Goal: Task Accomplishment & Management: Complete application form

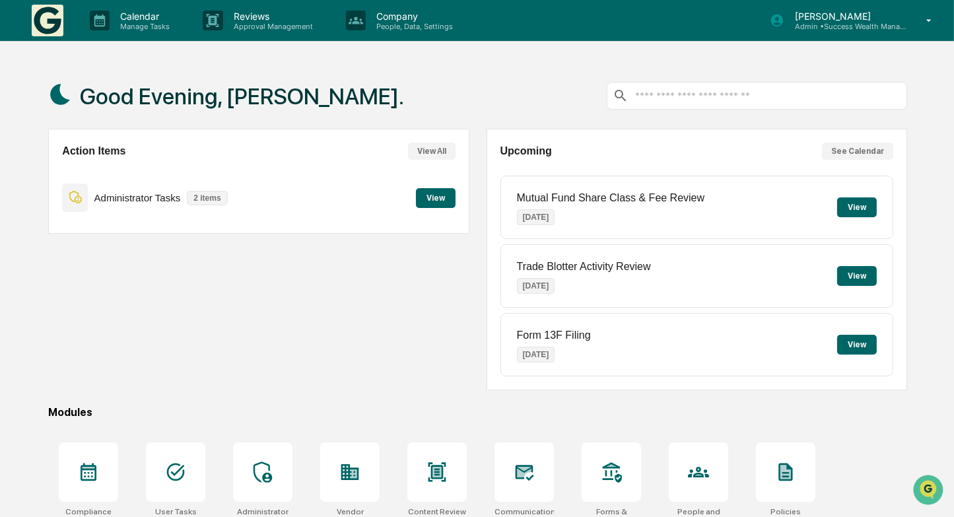
click at [428, 207] on button "View" at bounding box center [436, 198] width 40 height 20
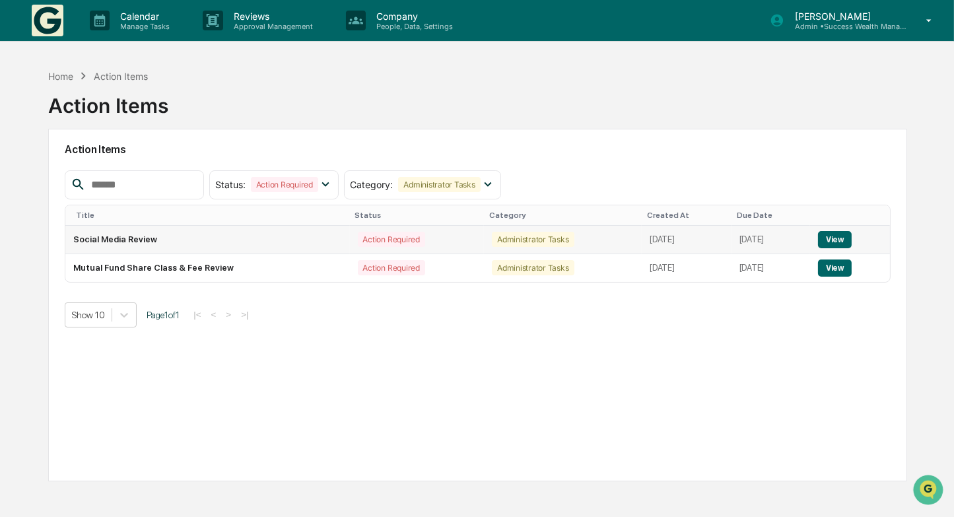
click at [849, 237] on button "View" at bounding box center [835, 239] width 34 height 17
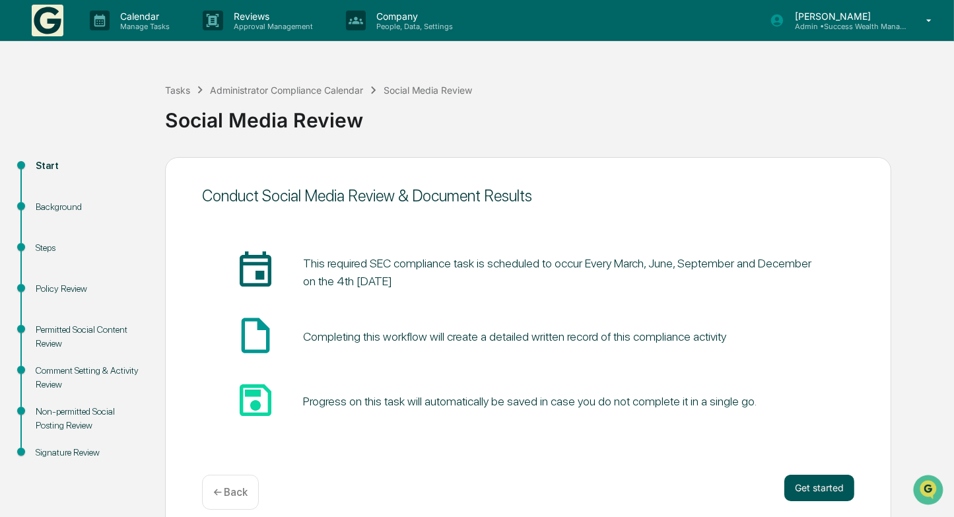
click at [817, 489] on button "Get started" at bounding box center [819, 487] width 70 height 26
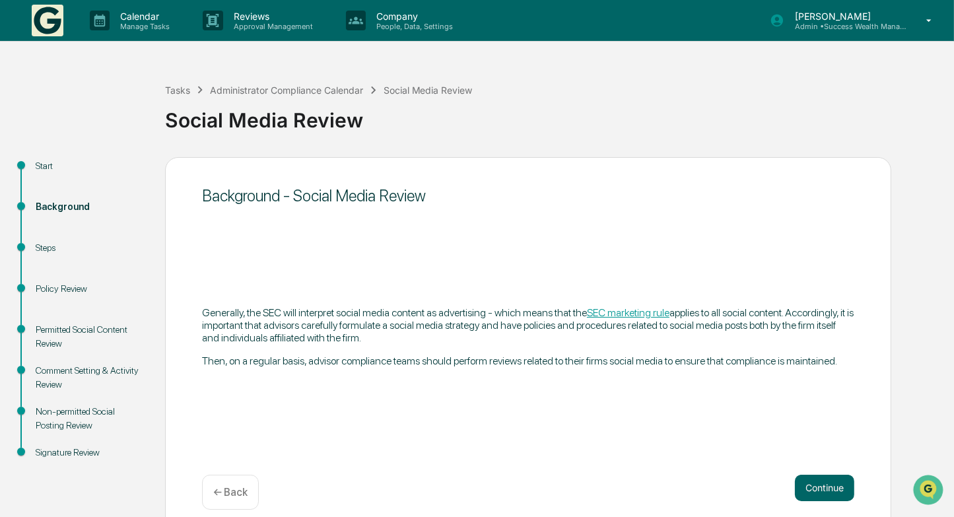
click at [817, 489] on button "Continue" at bounding box center [824, 487] width 59 height 26
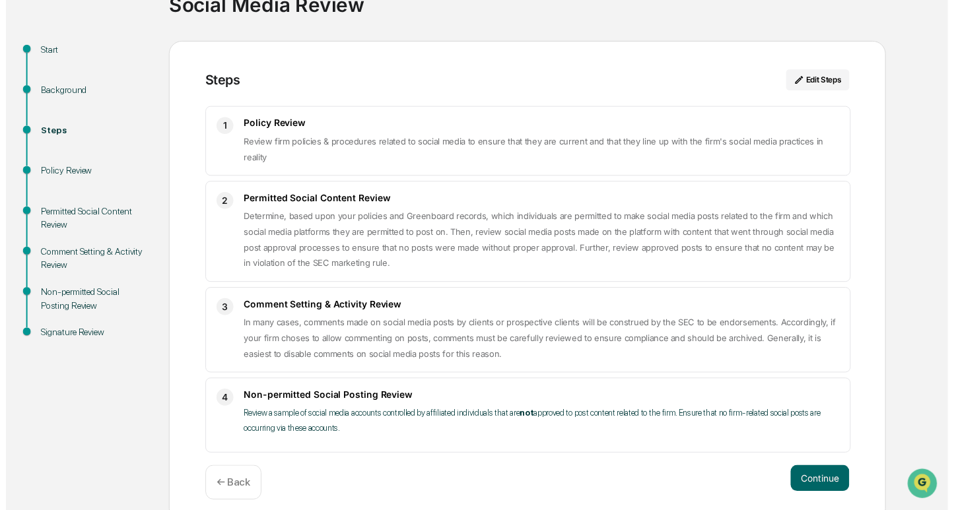
scroll to position [125, 0]
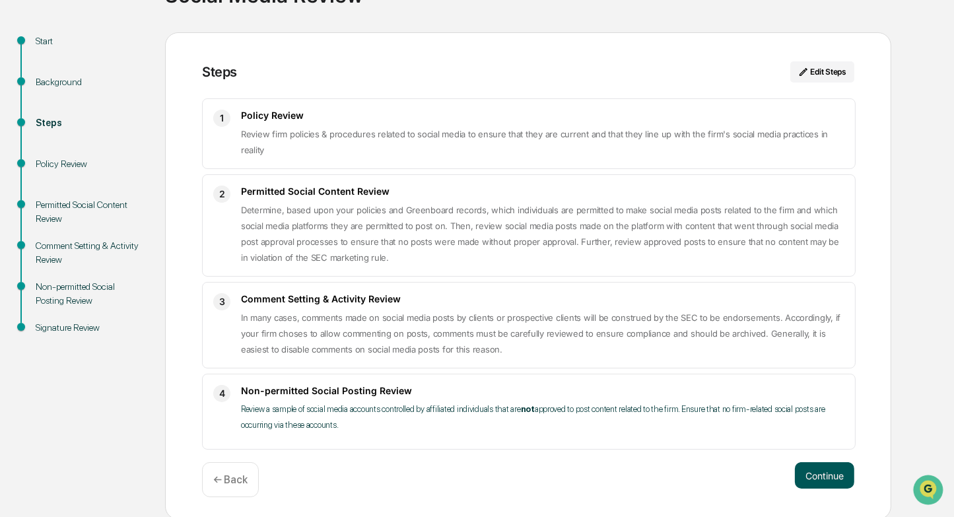
click at [815, 472] on button "Continue" at bounding box center [824, 475] width 59 height 26
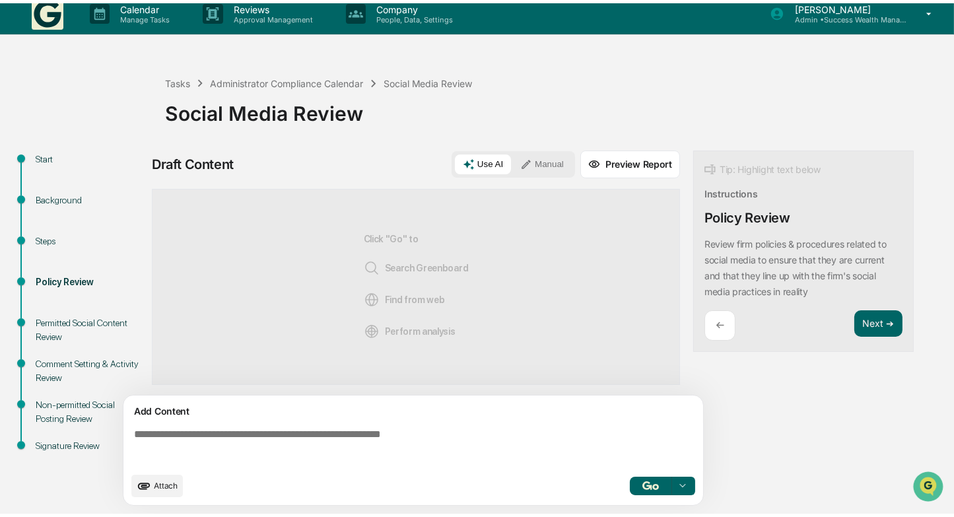
scroll to position [9, 0]
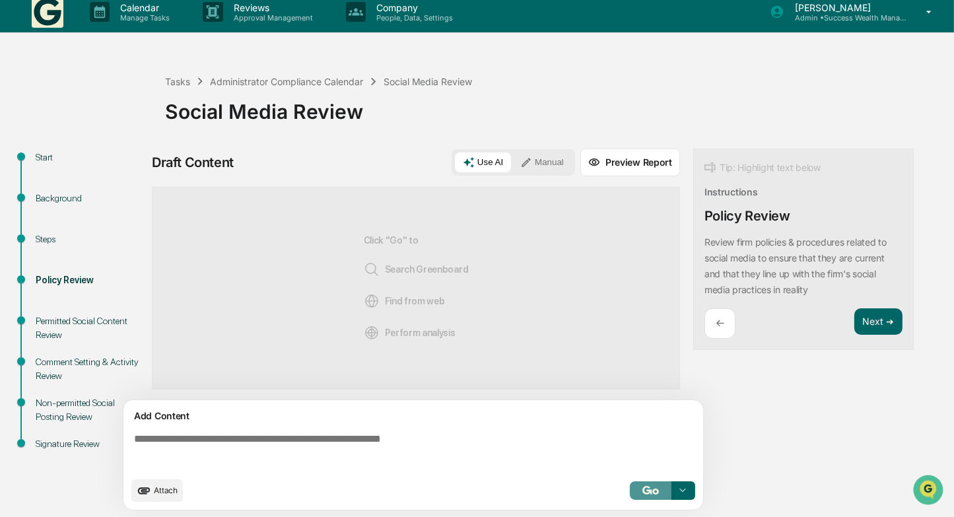
click at [657, 486] on img "button" at bounding box center [650, 490] width 16 height 9
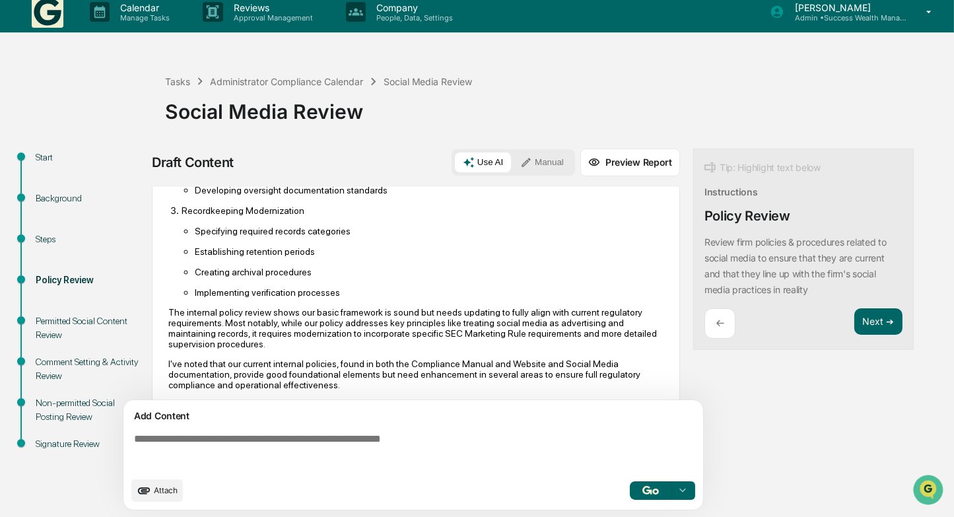
scroll to position [975, 0]
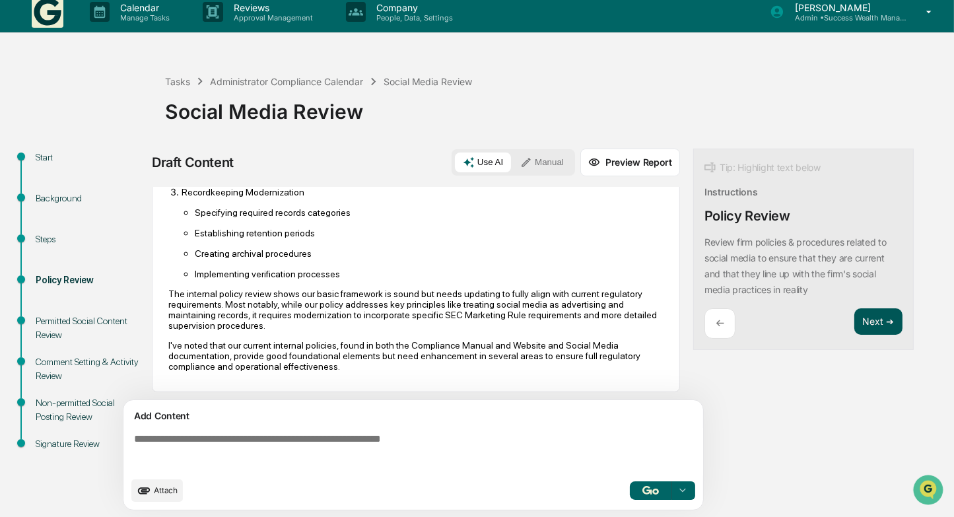
click at [884, 317] on button "Next ➔" at bounding box center [878, 321] width 48 height 27
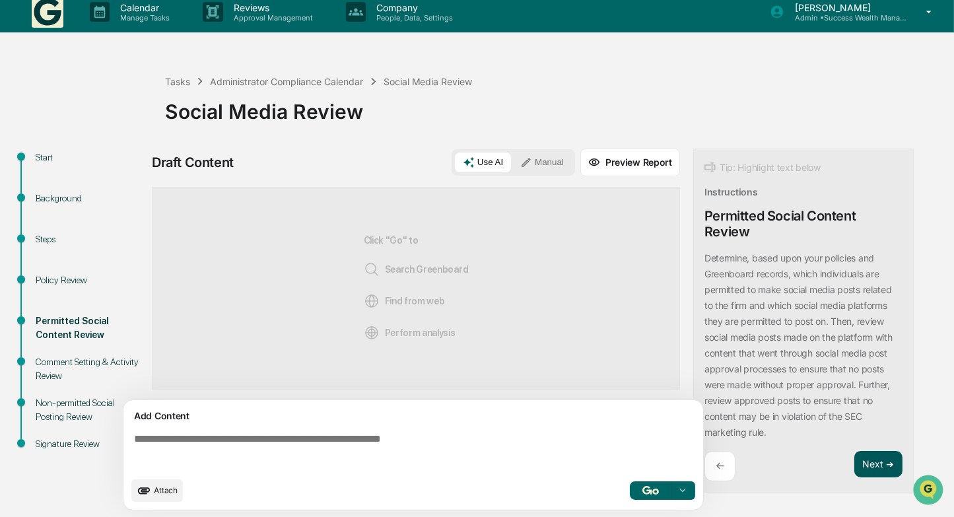
click at [884, 317] on div "Determine, based upon your policies and Greenboard records, which individuals a…" at bounding box center [803, 345] width 198 height 190
click at [867, 451] on button "Next ➔" at bounding box center [878, 464] width 48 height 27
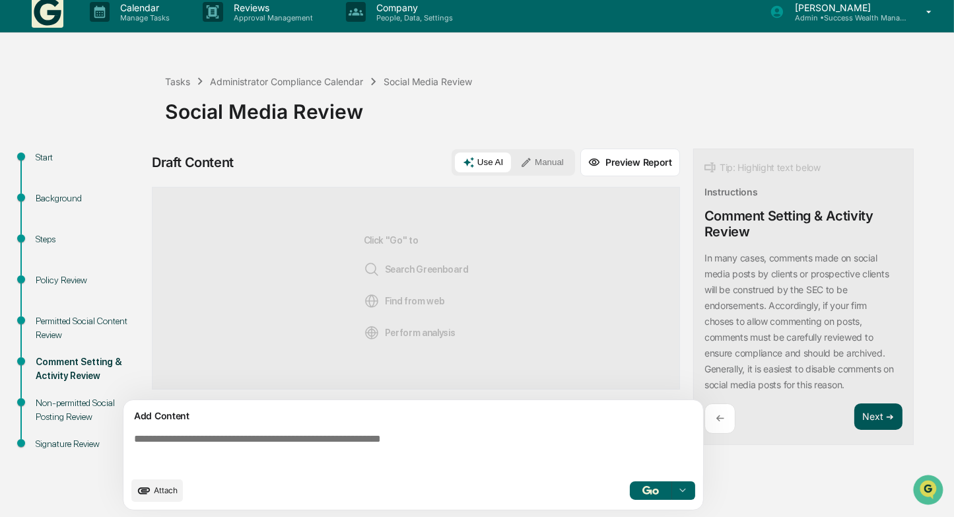
click at [874, 413] on button "Next ➔" at bounding box center [878, 416] width 48 height 27
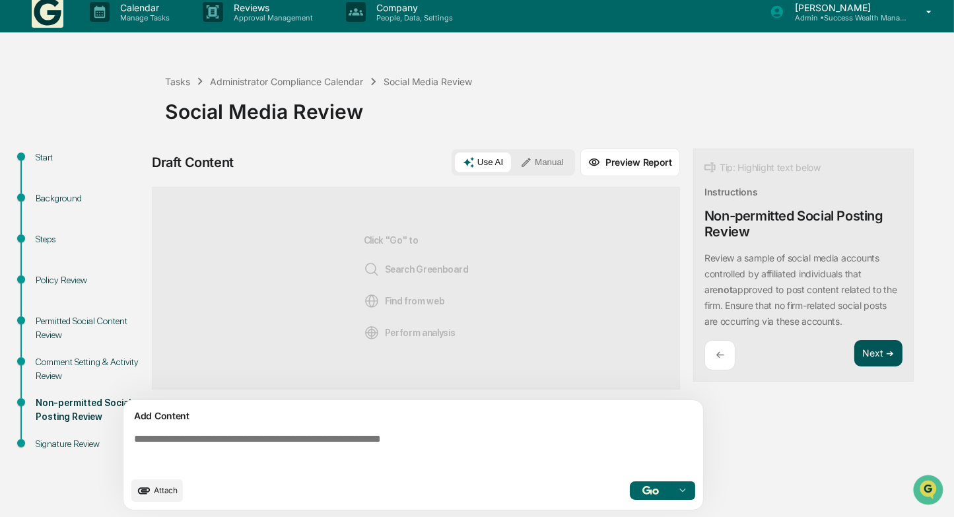
click at [876, 350] on button "Next ➔" at bounding box center [878, 353] width 48 height 27
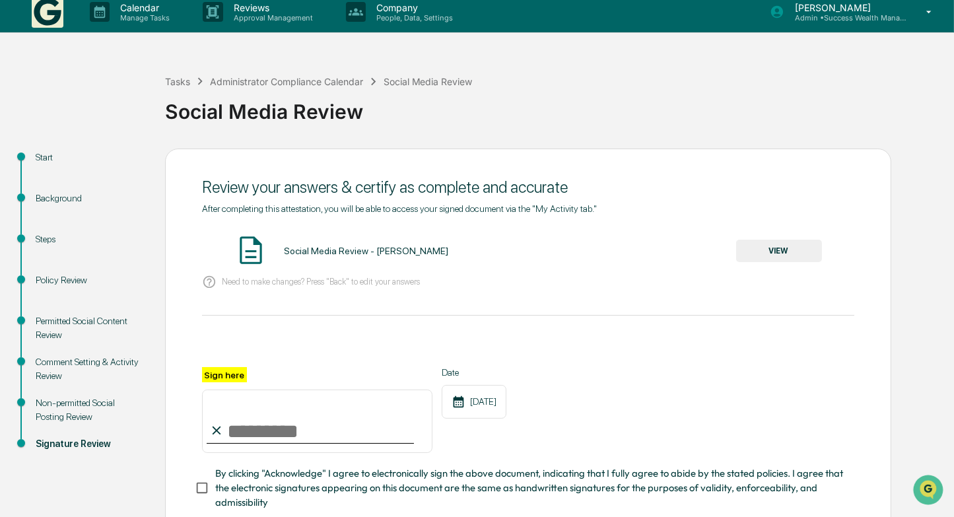
click at [803, 247] on button "VIEW" at bounding box center [779, 251] width 86 height 22
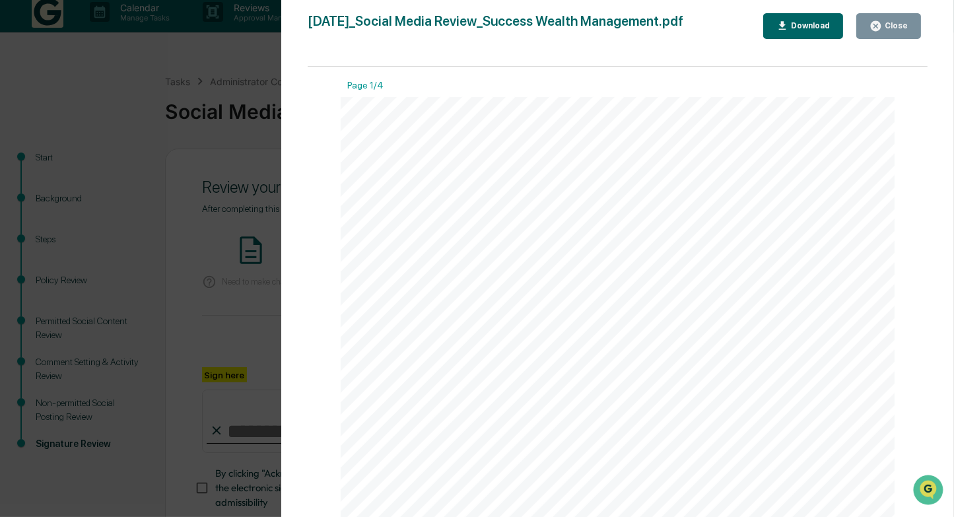
click at [890, 25] on div "Close" at bounding box center [895, 25] width 26 height 9
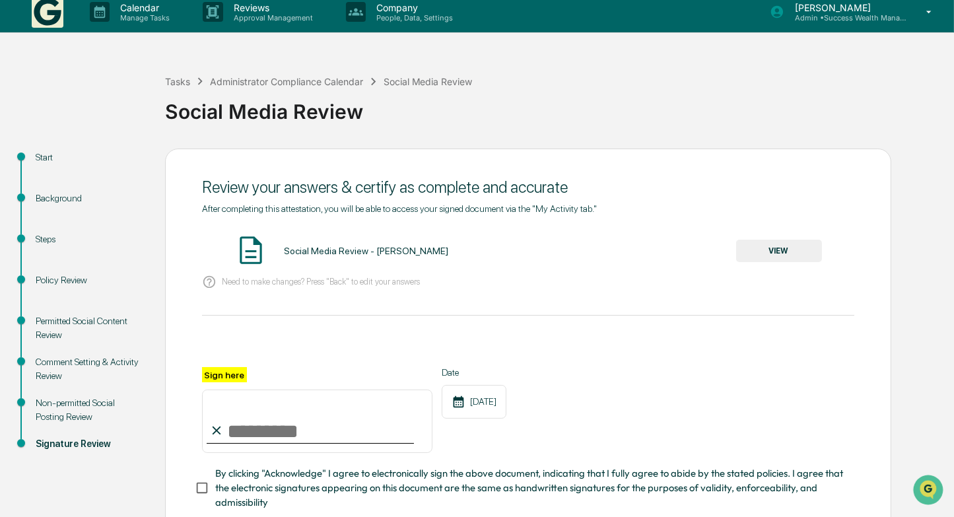
click at [356, 434] on input "Sign here" at bounding box center [317, 420] width 230 height 63
type input "**********"
click at [679, 402] on div "**********" at bounding box center [528, 410] width 652 height 86
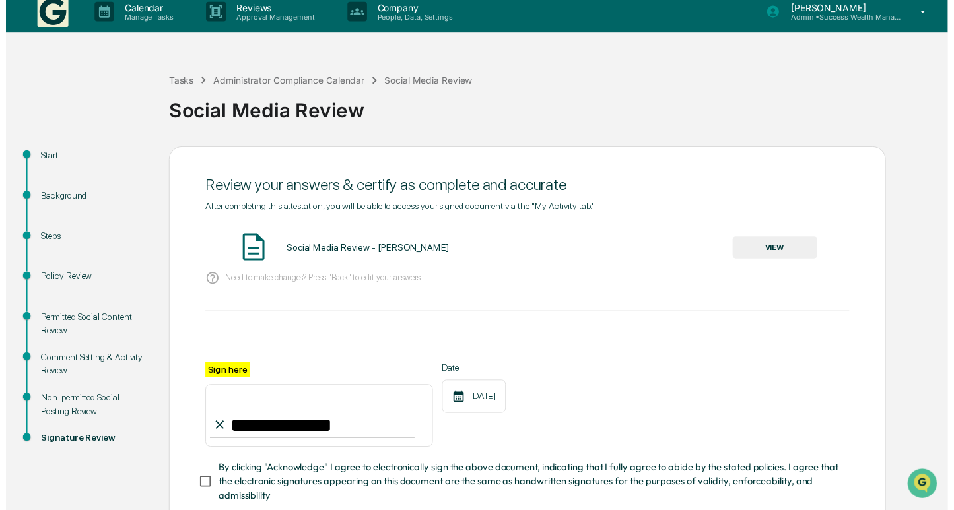
scroll to position [95, 0]
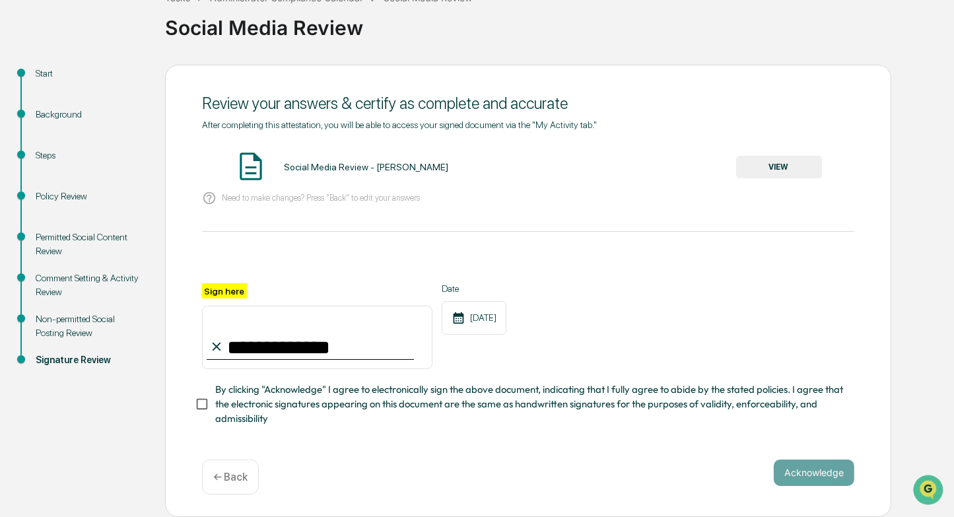
click at [764, 432] on div "**********" at bounding box center [528, 282] width 652 height 327
click at [822, 473] on button "Acknowledge" at bounding box center [813, 472] width 81 height 26
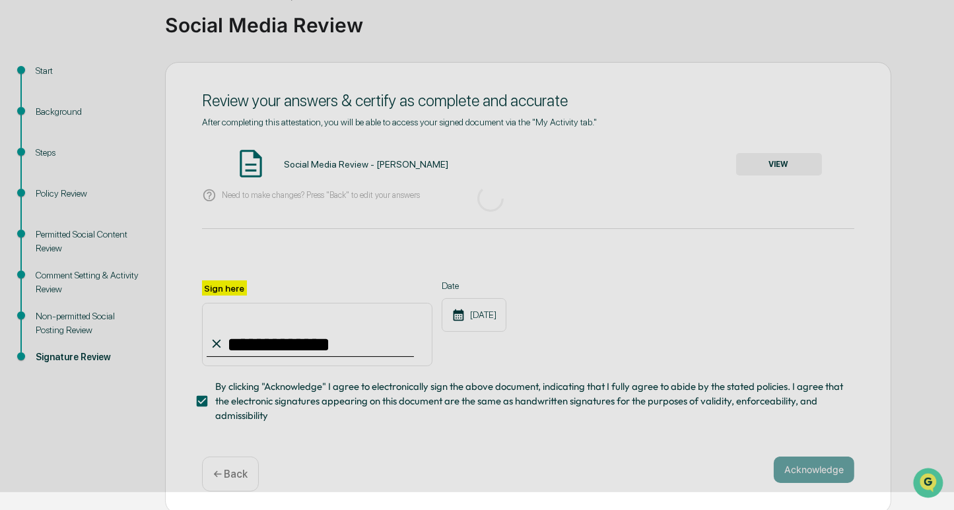
scroll to position [15, 0]
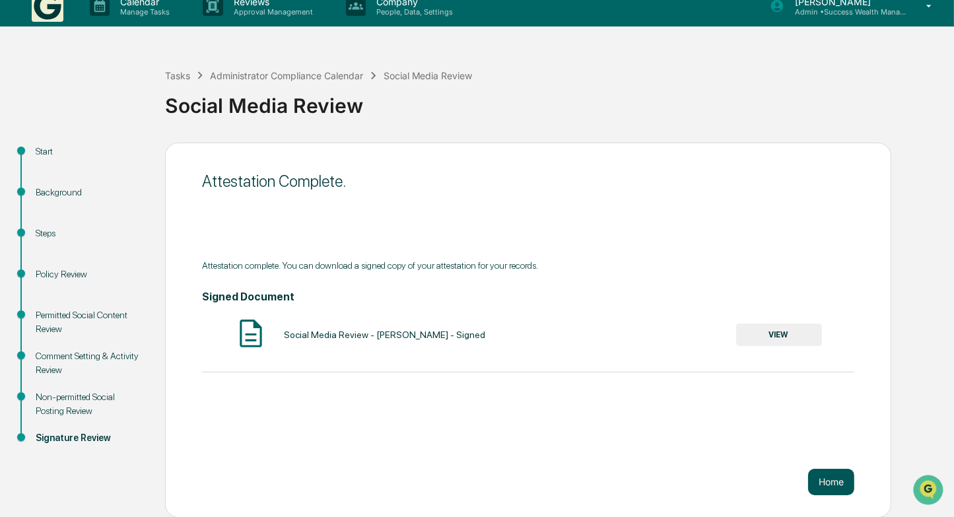
click at [834, 485] on button "Home" at bounding box center [831, 482] width 46 height 26
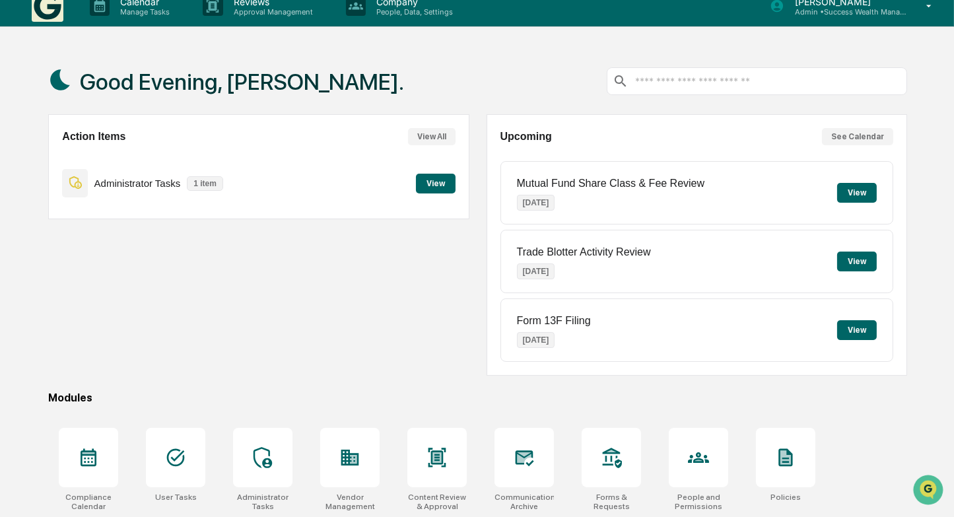
click at [437, 181] on button "View" at bounding box center [436, 184] width 40 height 20
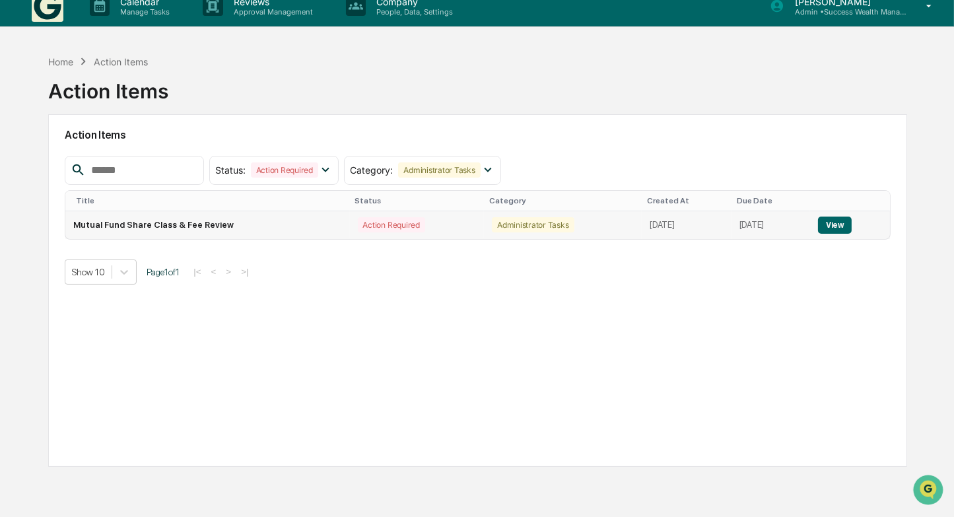
click at [845, 222] on button "View" at bounding box center [835, 224] width 34 height 17
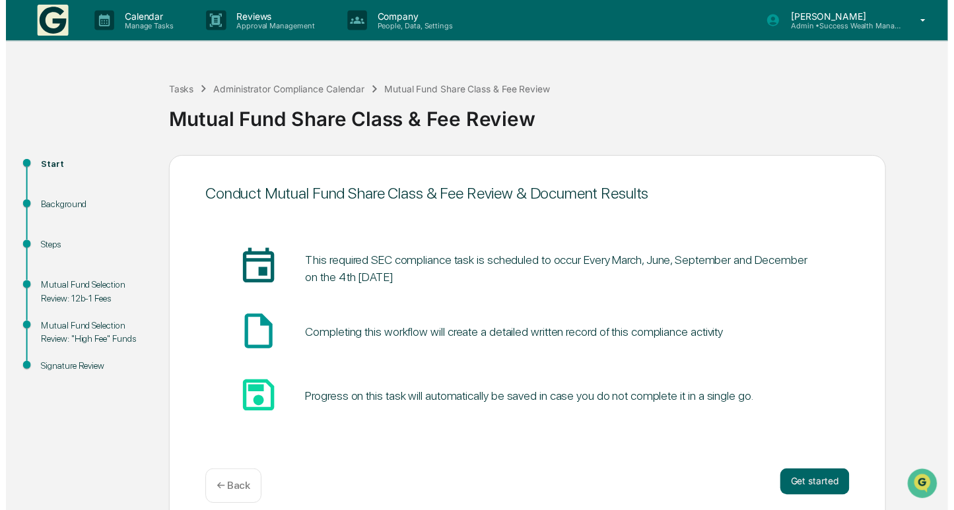
scroll to position [15, 0]
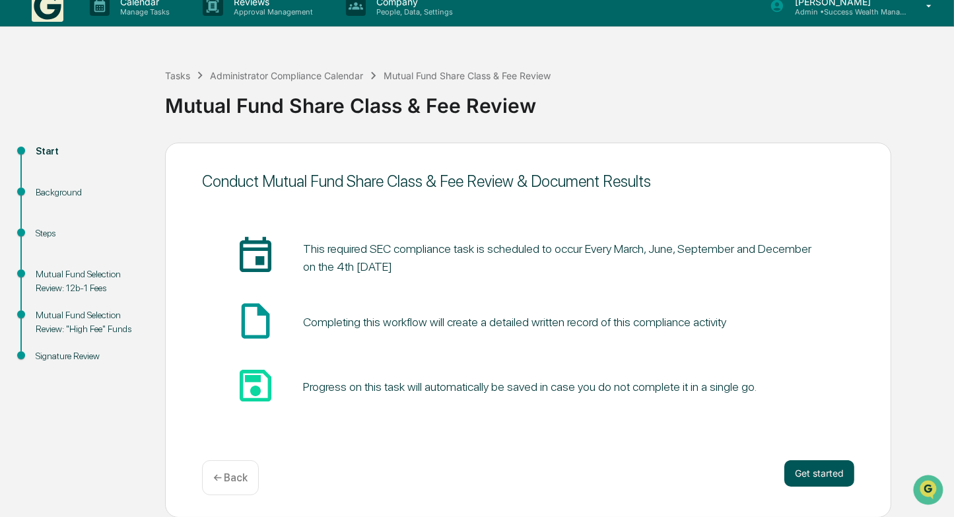
click at [839, 470] on button "Get started" at bounding box center [819, 473] width 70 height 26
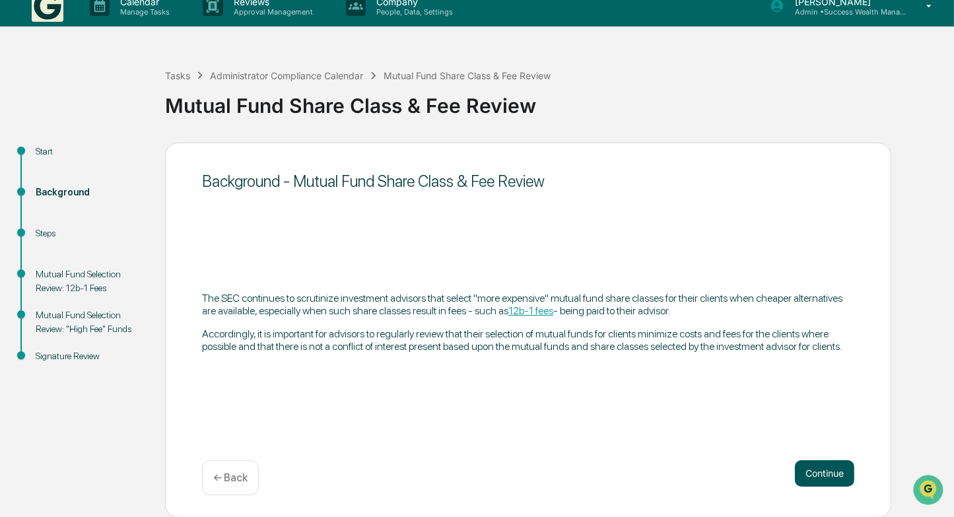
click at [841, 475] on button "Continue" at bounding box center [824, 473] width 59 height 26
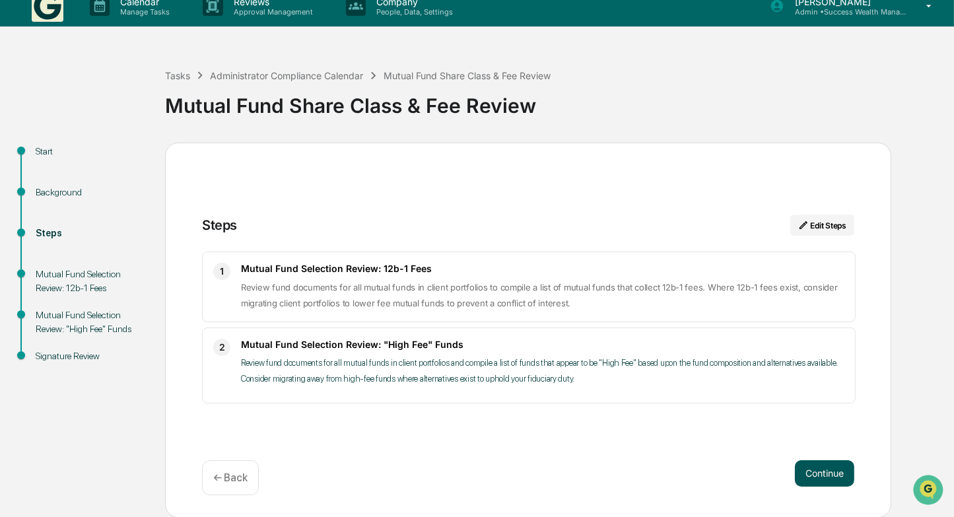
click at [835, 471] on button "Continue" at bounding box center [824, 473] width 59 height 26
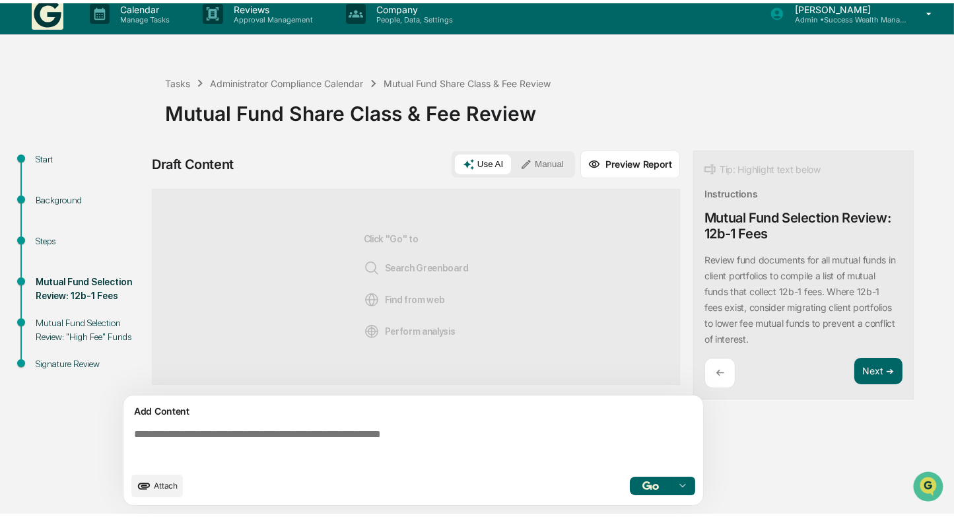
scroll to position [9, 0]
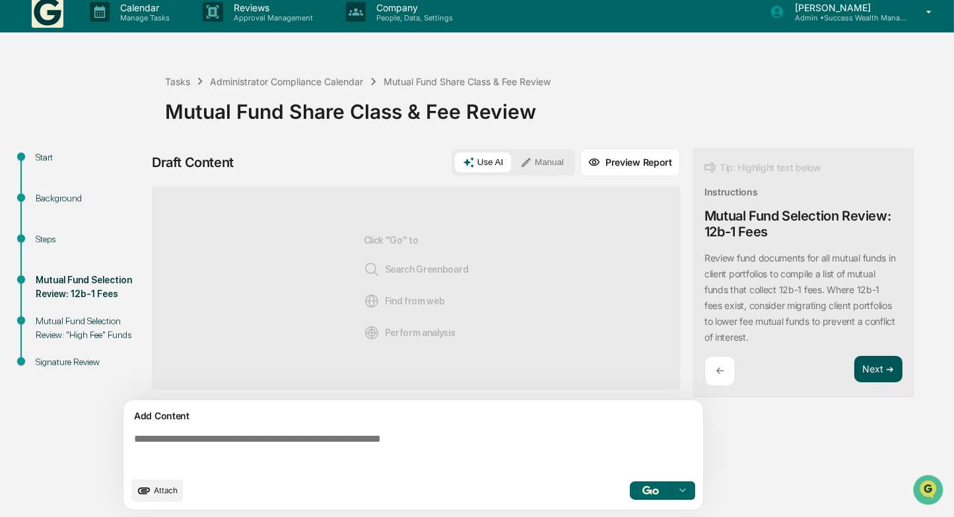
click at [886, 366] on button "Next ➔" at bounding box center [878, 369] width 48 height 27
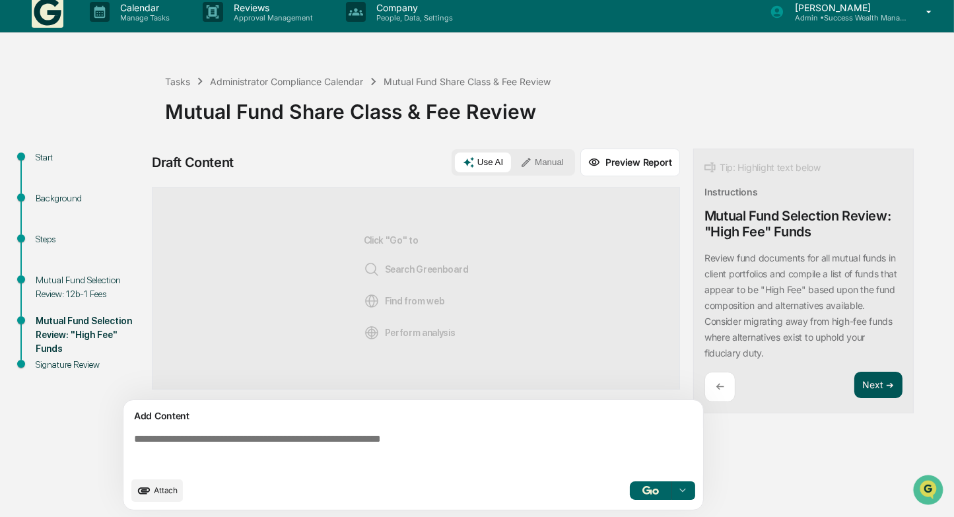
click at [884, 385] on button "Next ➔" at bounding box center [878, 385] width 48 height 27
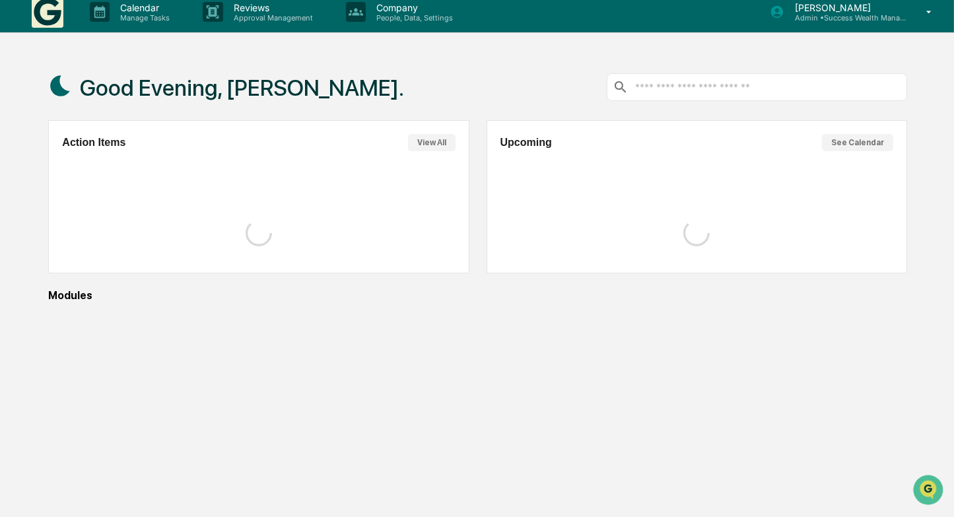
scroll to position [15, 0]
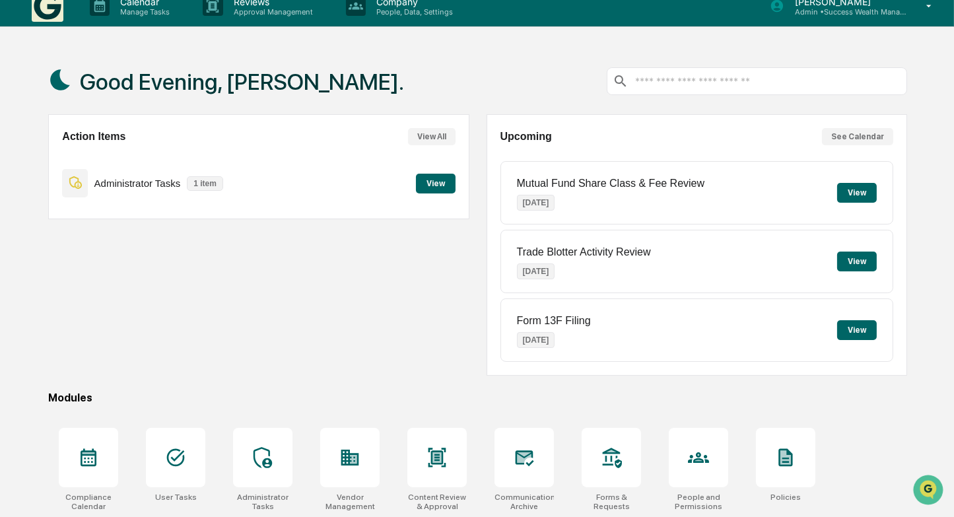
click at [436, 185] on button "View" at bounding box center [436, 184] width 40 height 20
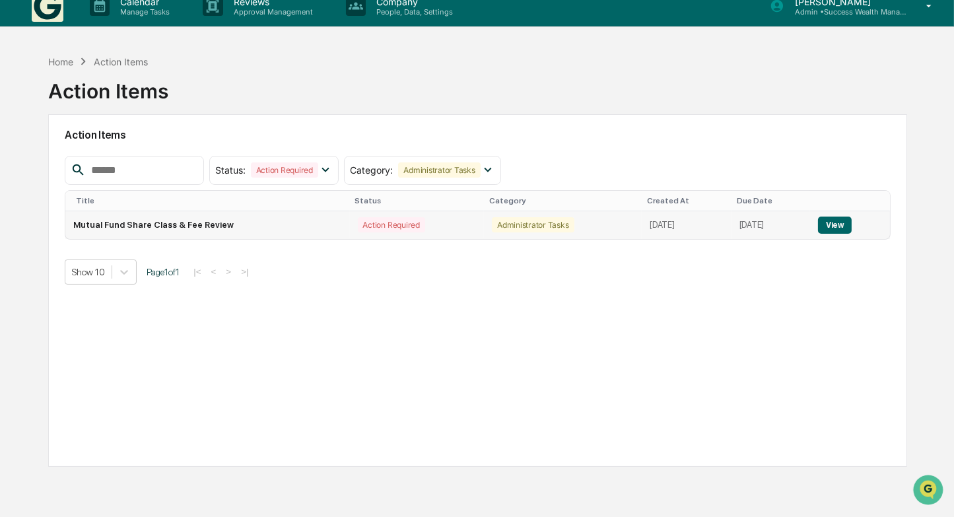
click at [843, 224] on button "View" at bounding box center [835, 224] width 34 height 17
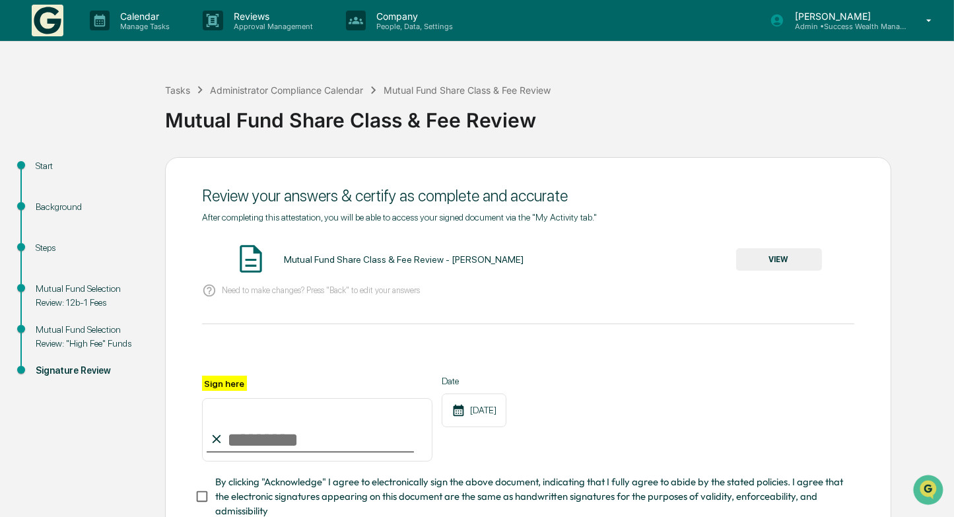
click at [89, 335] on div "Mutual Fund Selection Review: "High Fee" Funds" at bounding box center [90, 337] width 108 height 28
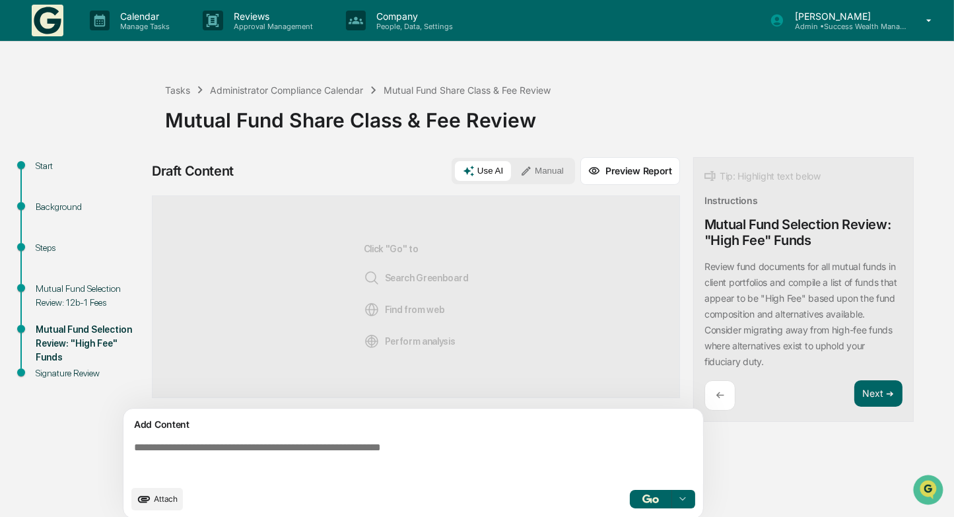
click at [537, 167] on button "Manual" at bounding box center [541, 171] width 59 height 20
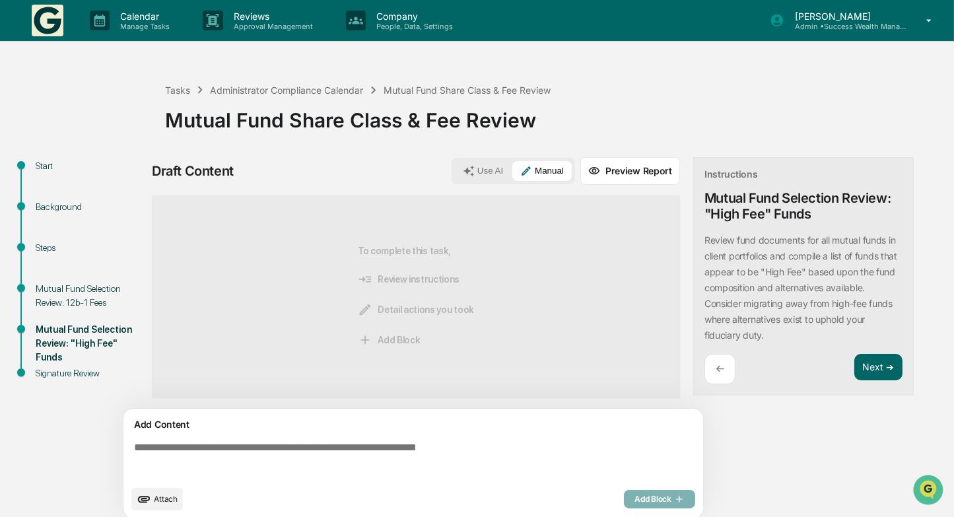
click at [288, 451] on textarea at bounding box center [416, 460] width 574 height 48
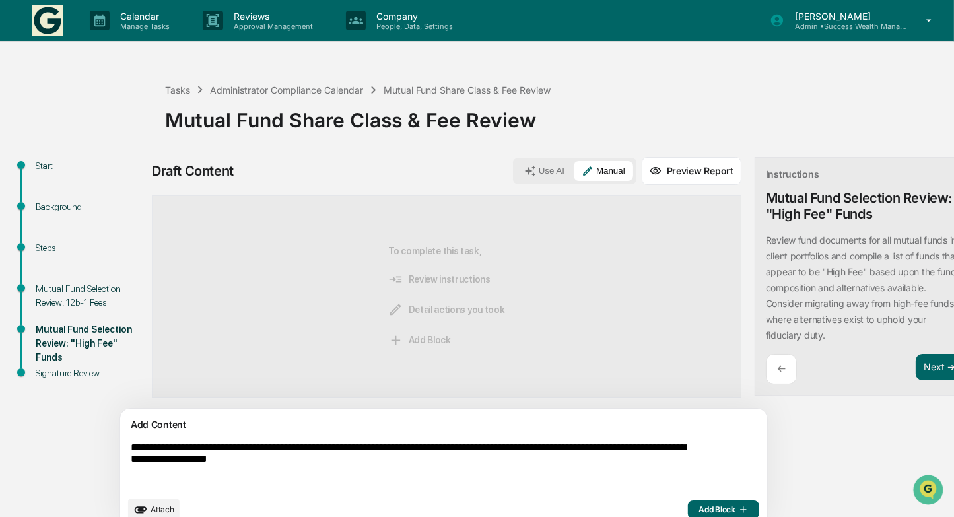
type textarea "**********"
click at [698, 508] on span "Add Block" at bounding box center [723, 509] width 50 height 11
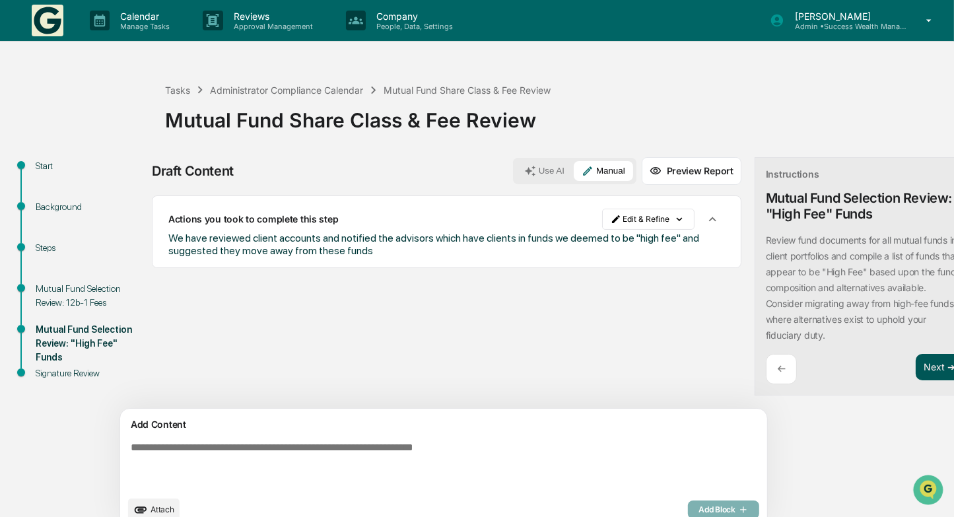
click at [915, 370] on button "Next ➔" at bounding box center [939, 367] width 48 height 27
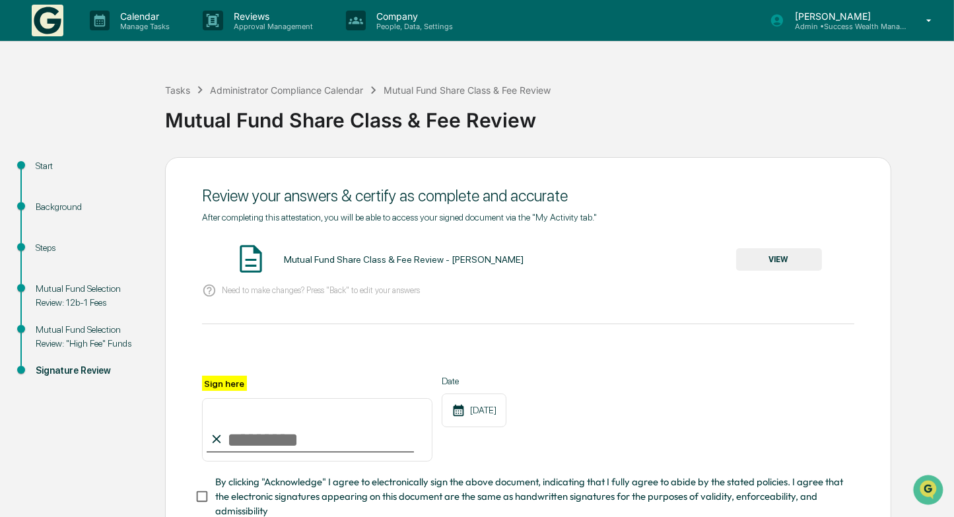
click at [760, 259] on button "VIEW" at bounding box center [779, 259] width 86 height 22
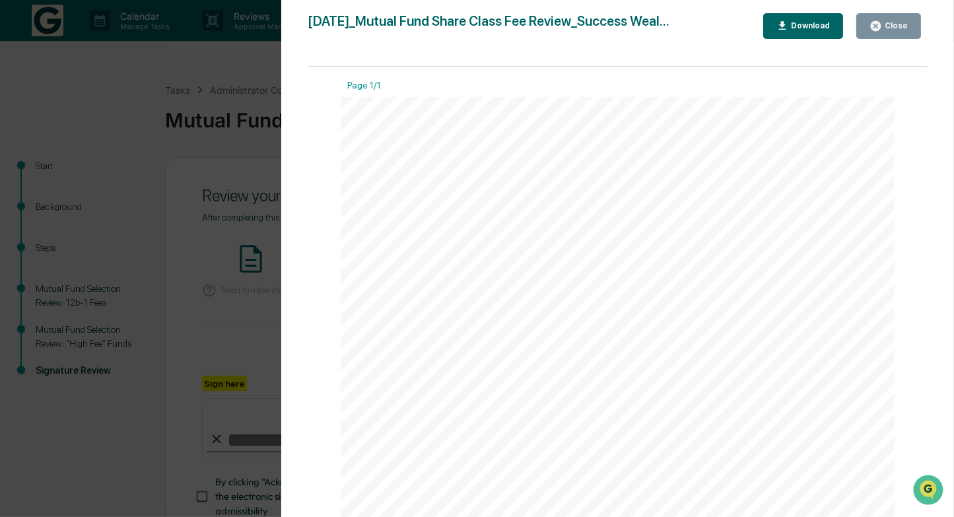
click at [890, 22] on div "Close" at bounding box center [895, 25] width 26 height 9
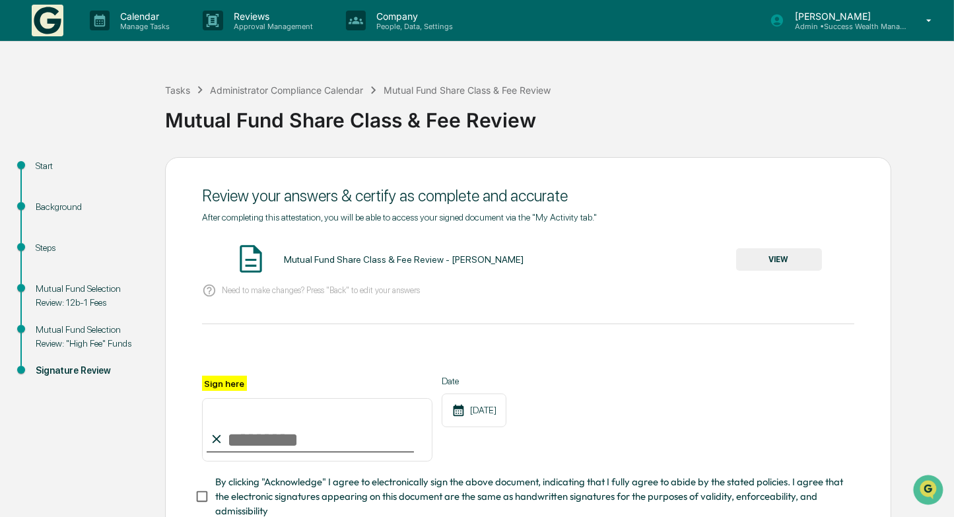
click at [302, 440] on input "Sign here" at bounding box center [317, 429] width 230 height 63
type input "**********"
click at [593, 395] on div "**********" at bounding box center [528, 419] width 652 height 86
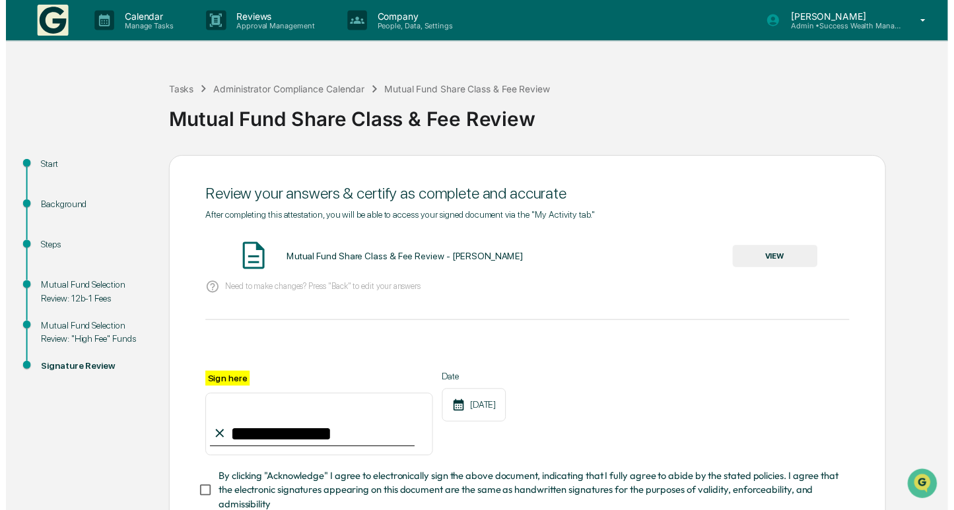
scroll to position [95, 0]
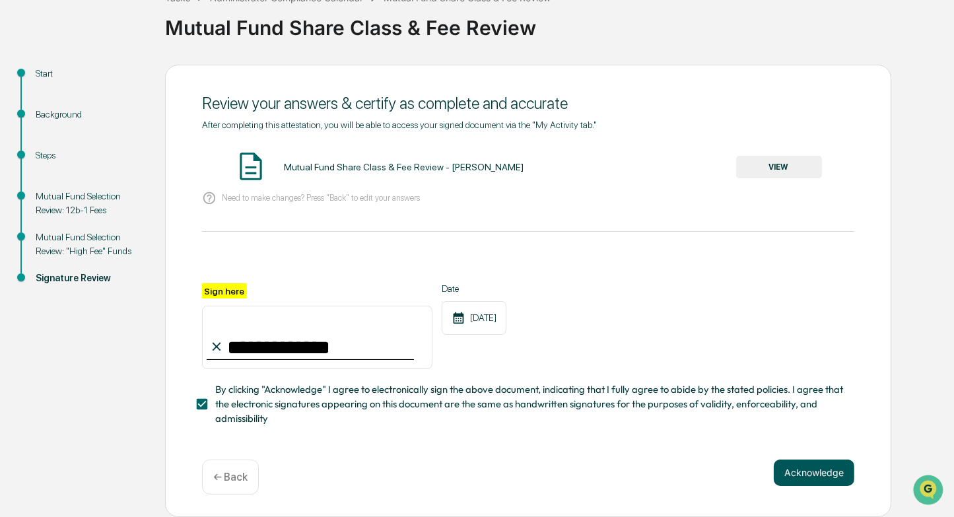
click at [812, 478] on button "Acknowledge" at bounding box center [813, 472] width 81 height 26
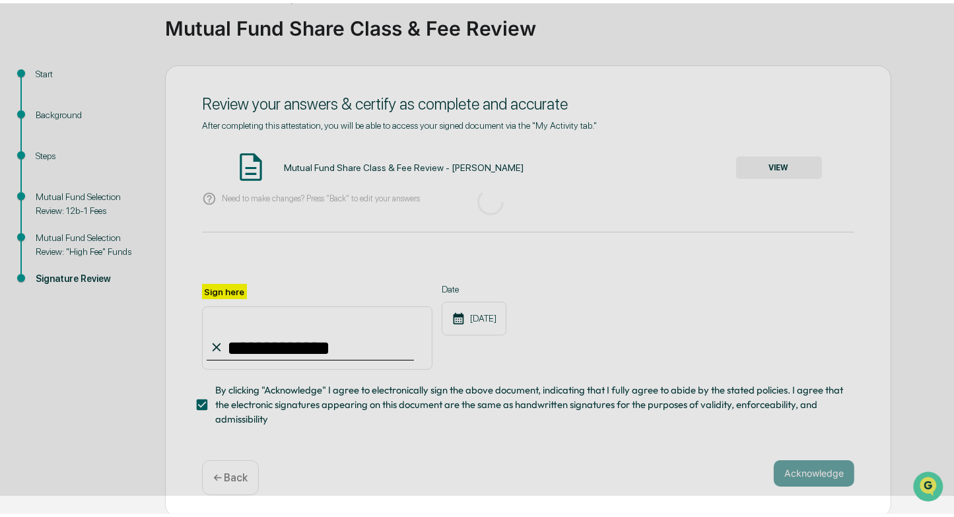
scroll to position [15, 0]
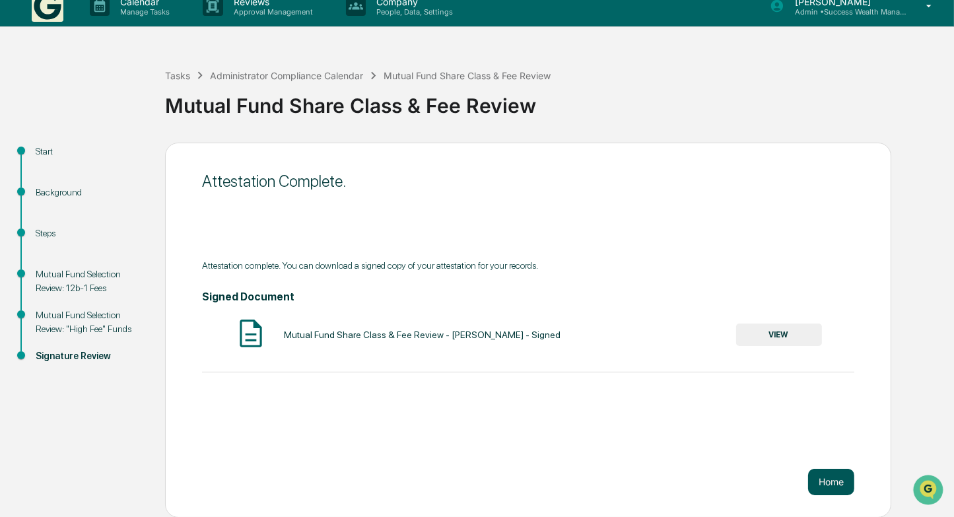
click at [830, 481] on button "Home" at bounding box center [831, 482] width 46 height 26
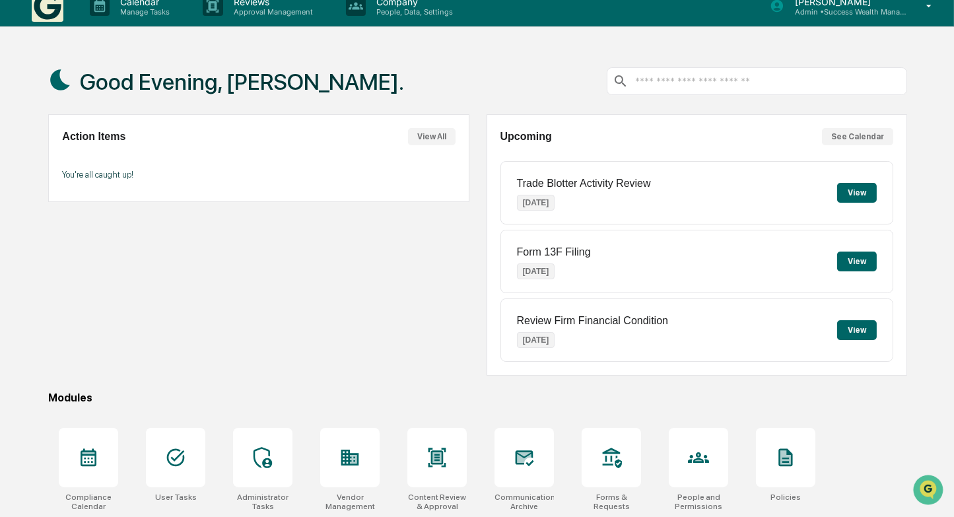
click at [46, 12] on img at bounding box center [48, 6] width 32 height 32
